Goal: Check status: Check status

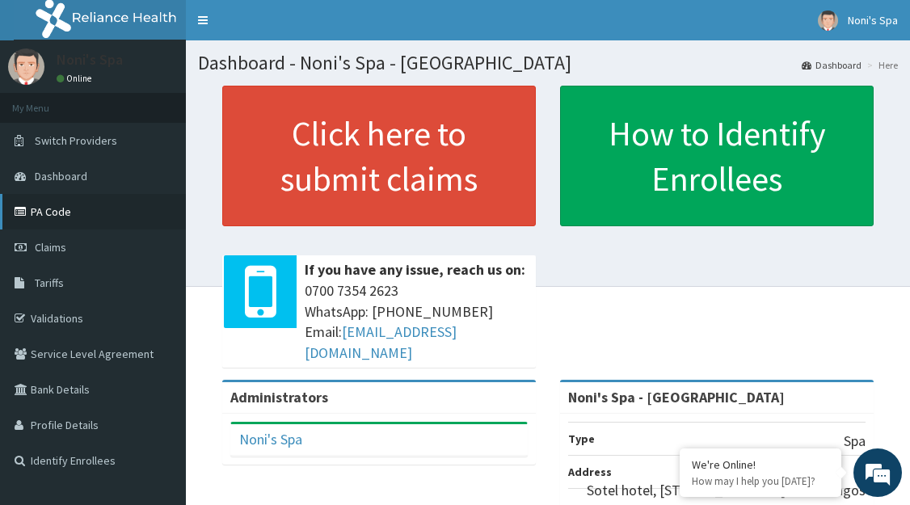
click at [73, 210] on link "PA Code" at bounding box center [93, 212] width 186 height 36
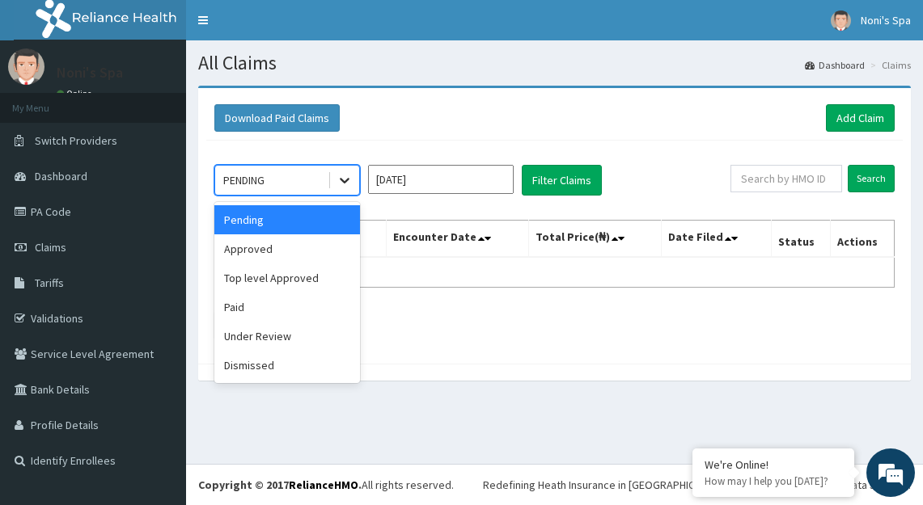
click at [344, 179] on icon at bounding box center [344, 180] width 16 height 16
click at [286, 243] on div "Approved" at bounding box center [287, 248] width 146 height 29
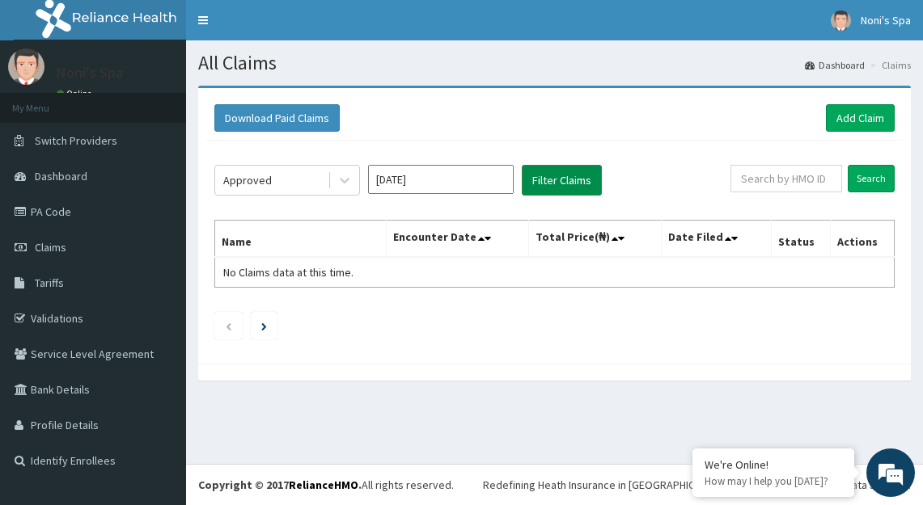
click at [538, 179] on button "Filter Claims" at bounding box center [562, 180] width 80 height 31
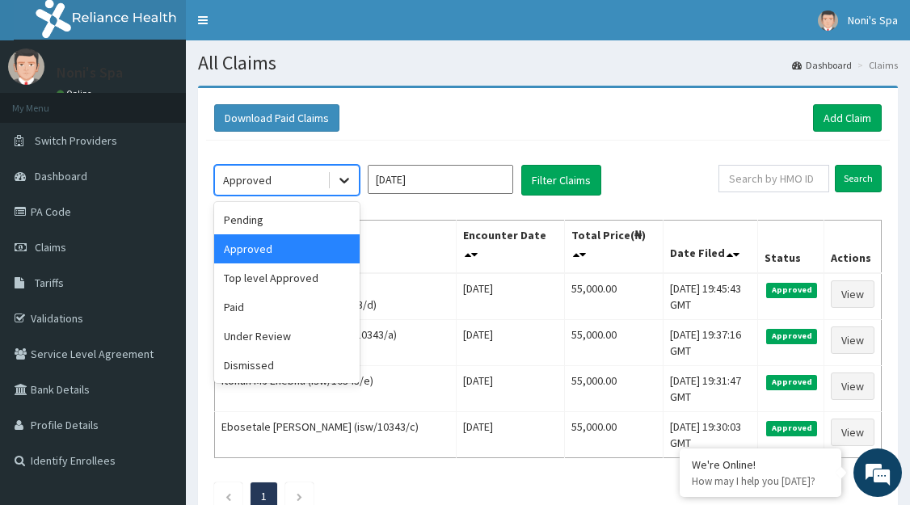
click at [348, 182] on icon at bounding box center [344, 180] width 16 height 16
click at [304, 336] on div "Under Review" at bounding box center [287, 336] width 146 height 29
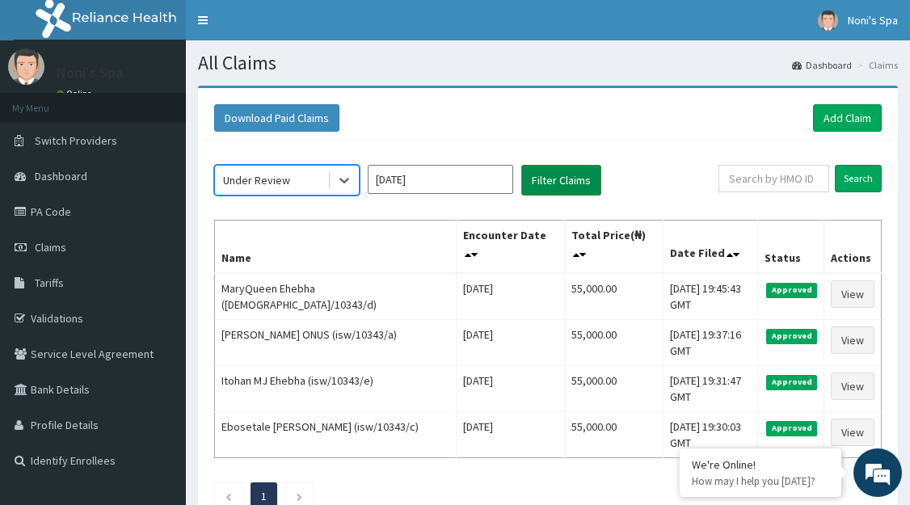
click at [551, 175] on button "Filter Claims" at bounding box center [562, 180] width 80 height 31
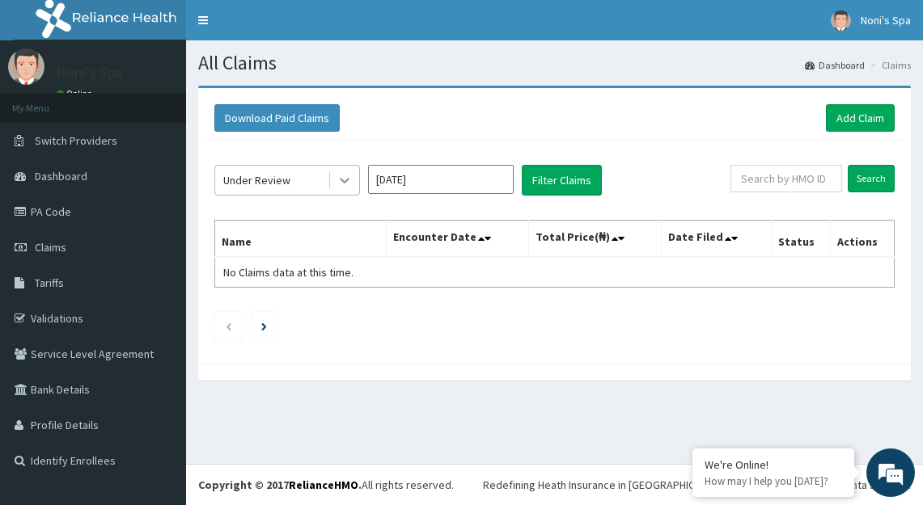
click at [340, 182] on icon at bounding box center [344, 180] width 16 height 16
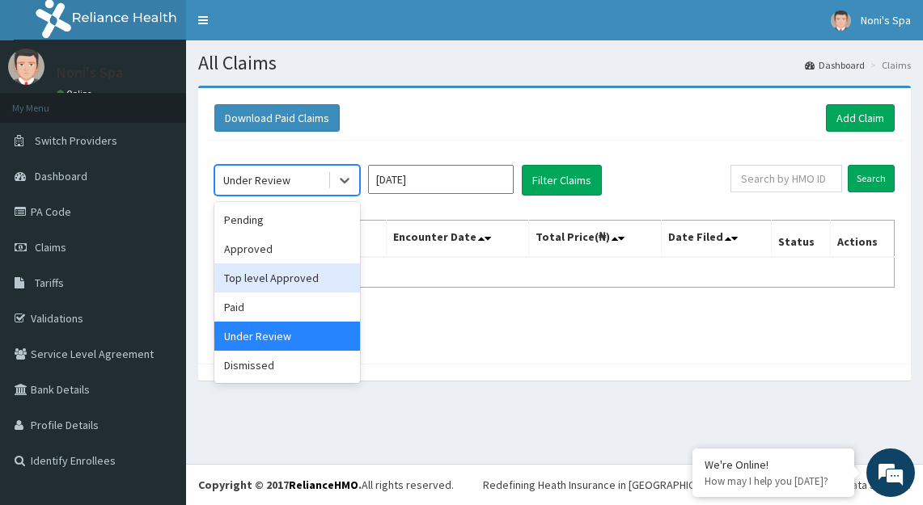
click at [302, 283] on div "Top level Approved" at bounding box center [287, 278] width 146 height 29
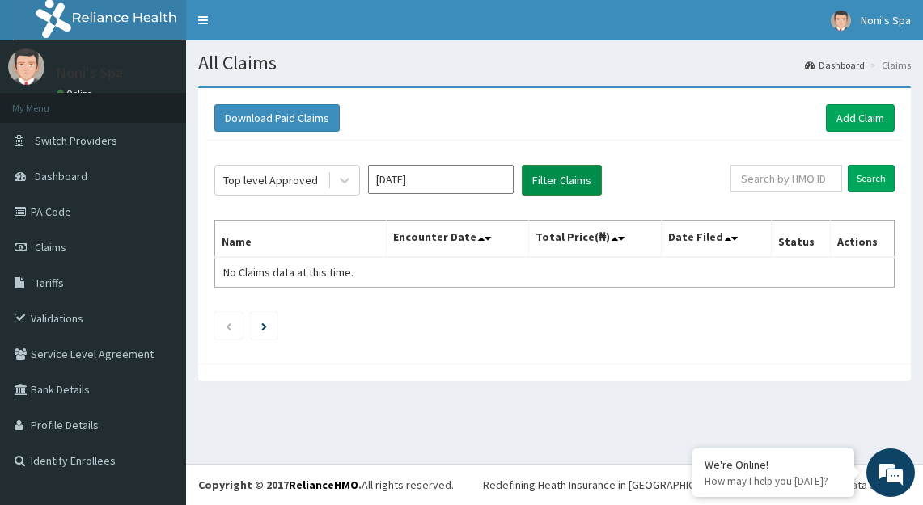
click at [554, 179] on button "Filter Claims" at bounding box center [562, 180] width 80 height 31
click at [108, 217] on link "PA Code" at bounding box center [93, 212] width 186 height 36
